Goal: Complete application form

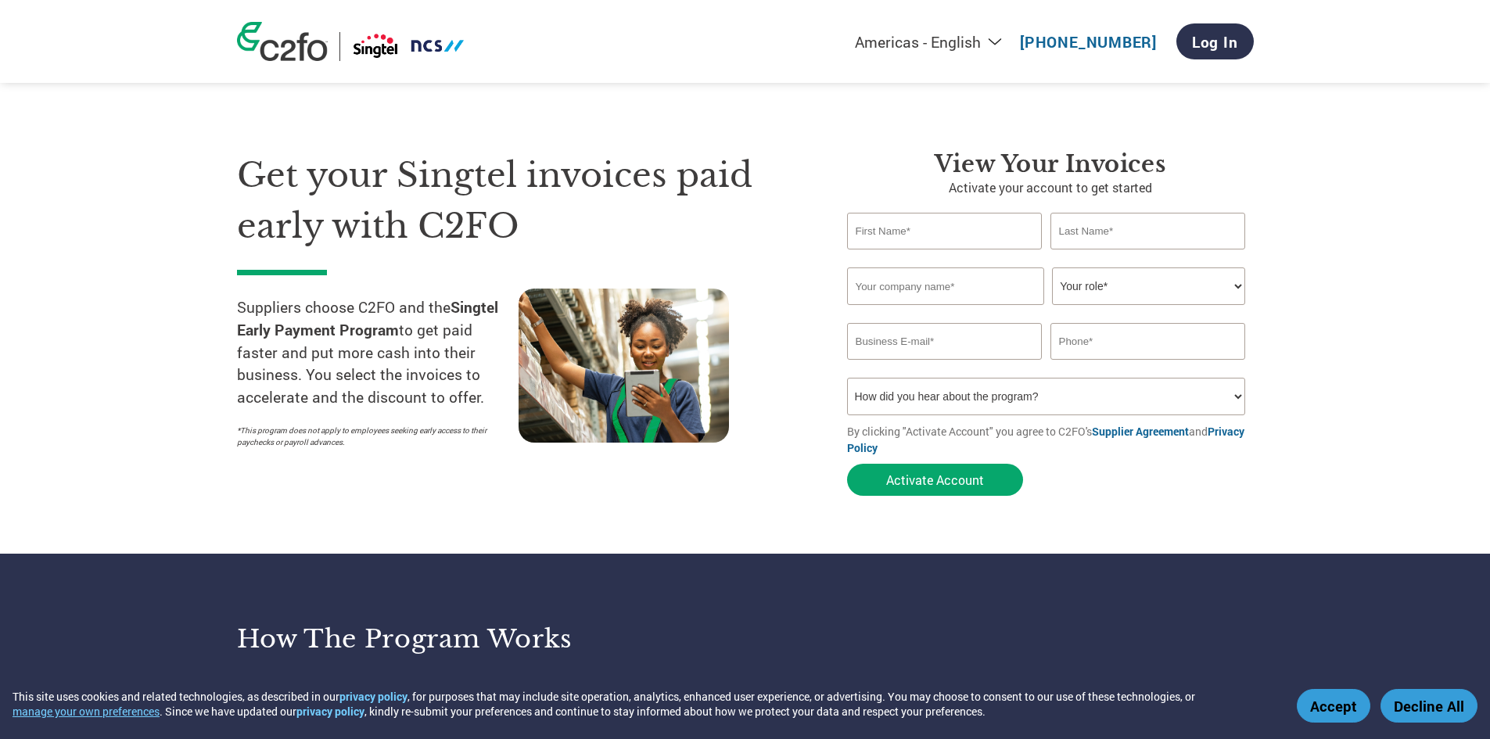
click at [939, 227] on input "text" at bounding box center [945, 231] width 196 height 37
click at [895, 291] on input "text" at bounding box center [945, 287] width 197 height 38
click at [1237, 285] on select "Your role* CFO Controller Credit Manager Finance Director Treasurer CEO Preside…" at bounding box center [1148, 287] width 193 height 38
select select "ACCOUNTS_RECEIVABLE"
click at [1052, 268] on select "Your role* CFO Controller Credit Manager Finance Director Treasurer CEO Preside…" at bounding box center [1148, 287] width 193 height 38
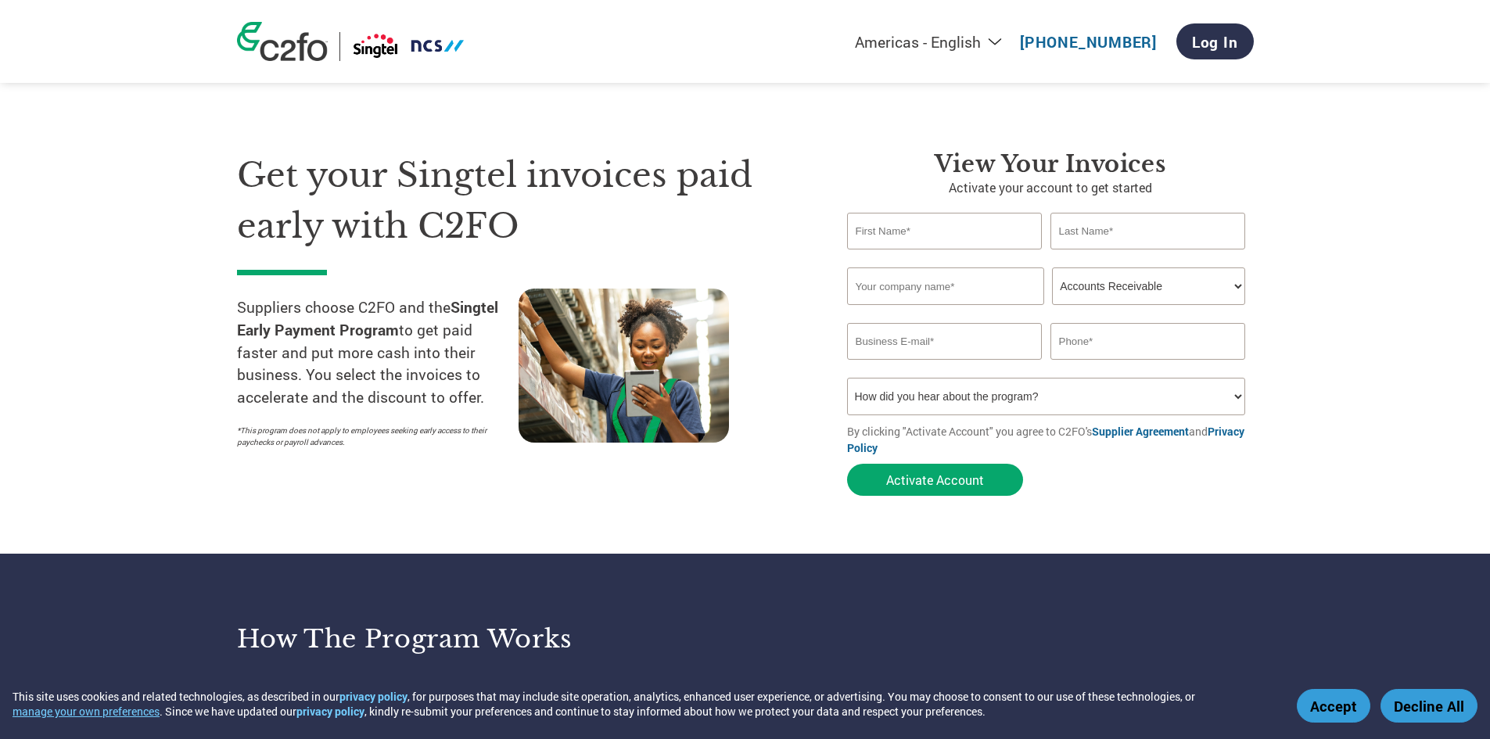
click at [922, 231] on input "text" at bounding box center [945, 231] width 196 height 37
click at [1105, 235] on input "text" at bounding box center [1148, 231] width 196 height 37
drag, startPoint x: 901, startPoint y: 230, endPoint x: 820, endPoint y: 231, distance: 81.3
click at [820, 231] on div "Get your Singtel invoices paid early with C2FO Suppliers choose C2FO and the Si…" at bounding box center [745, 296] width 1017 height 416
type input "[PERSON_NAME]"
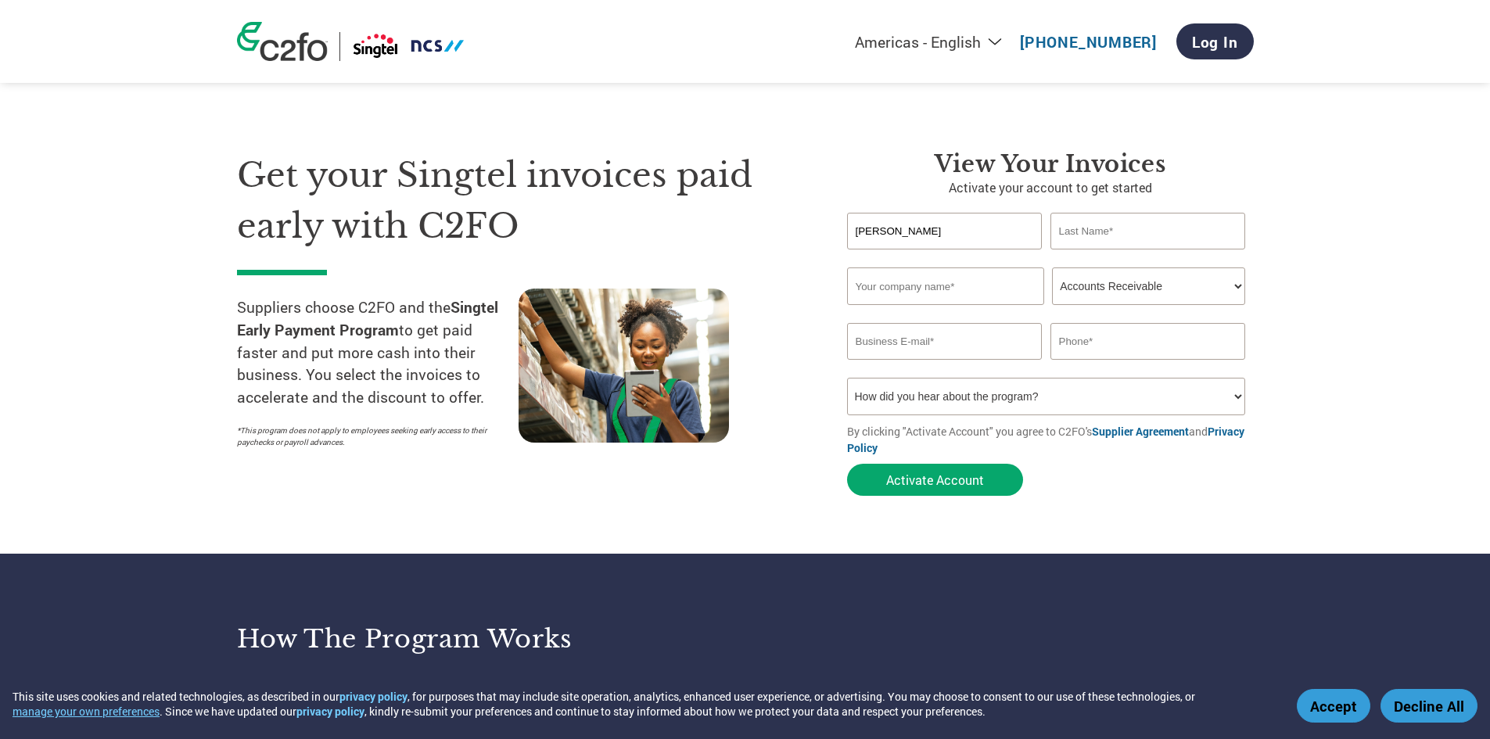
click at [1079, 241] on input "text" at bounding box center [1148, 231] width 196 height 37
type input "Goh"
click at [960, 284] on input "text" at bounding box center [945, 287] width 197 height 38
type input "Cable Care Pte Ltd"
click at [982, 332] on input "email" at bounding box center [945, 341] width 196 height 37
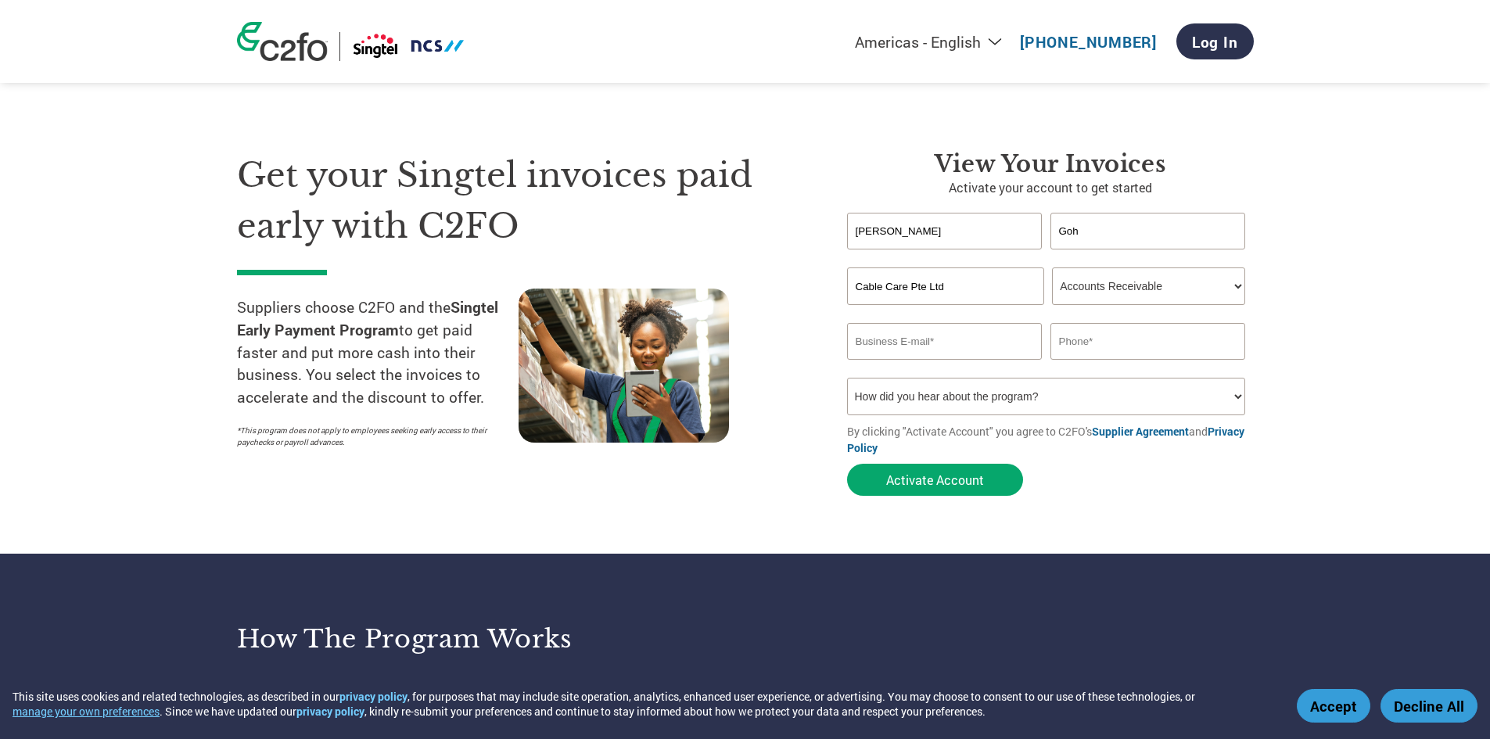
paste input "[EMAIL_ADDRESS][DOMAIN_NAME]"
type input "[EMAIL_ADDRESS][DOMAIN_NAME]"
click at [1070, 346] on input "text" at bounding box center [1148, 341] width 196 height 37
type input "64837288"
click at [1237, 394] on select "How did you hear about the program? Received a letter Email Social Media Online…" at bounding box center [1046, 397] width 399 height 38
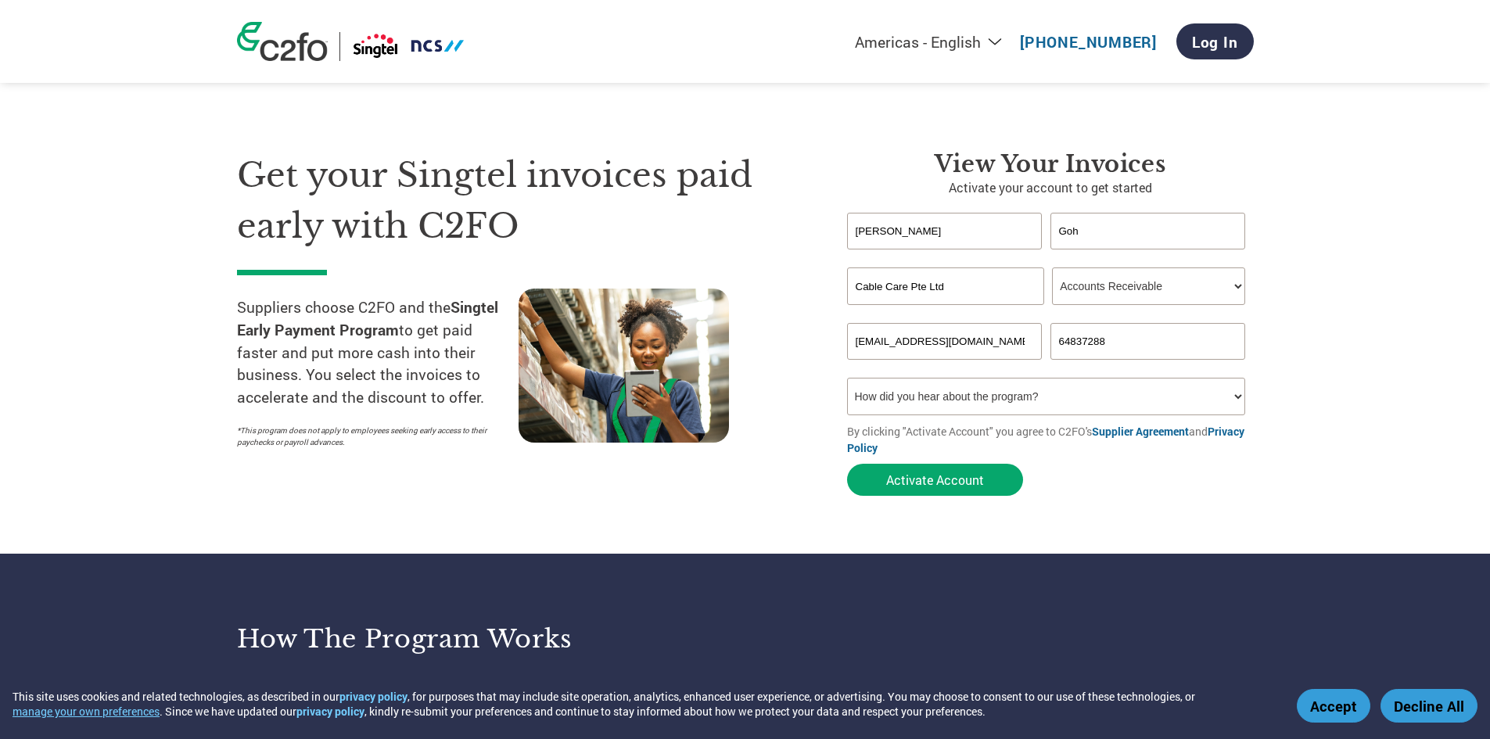
select select "Email"
click at [847, 378] on select "How did you hear about the program? Received a letter Email Social Media Online…" at bounding box center [1046, 397] width 399 height 38
click at [958, 482] on button "Activate Account" at bounding box center [935, 480] width 176 height 32
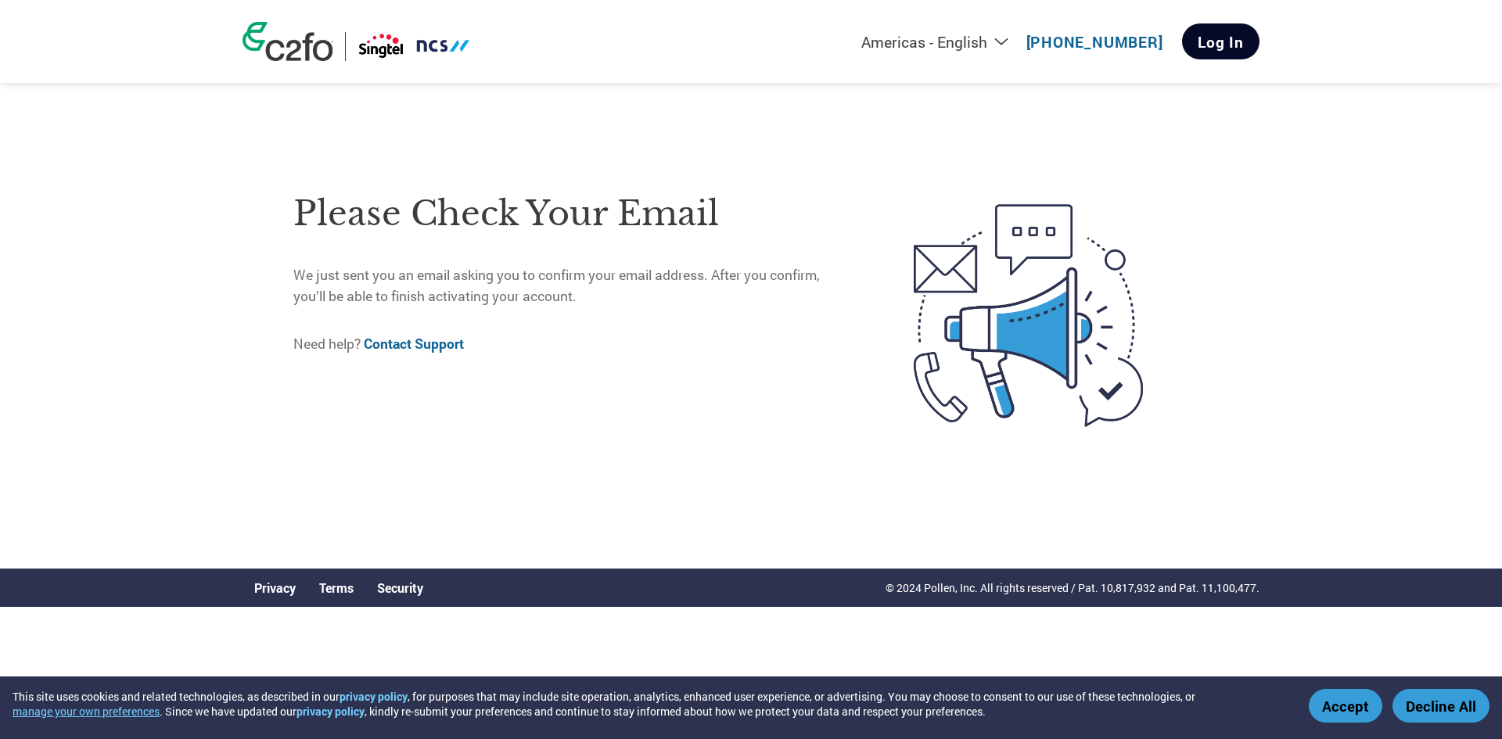
click at [1214, 45] on link "Log In" at bounding box center [1220, 41] width 77 height 36
